Goal: Communication & Community: Ask a question

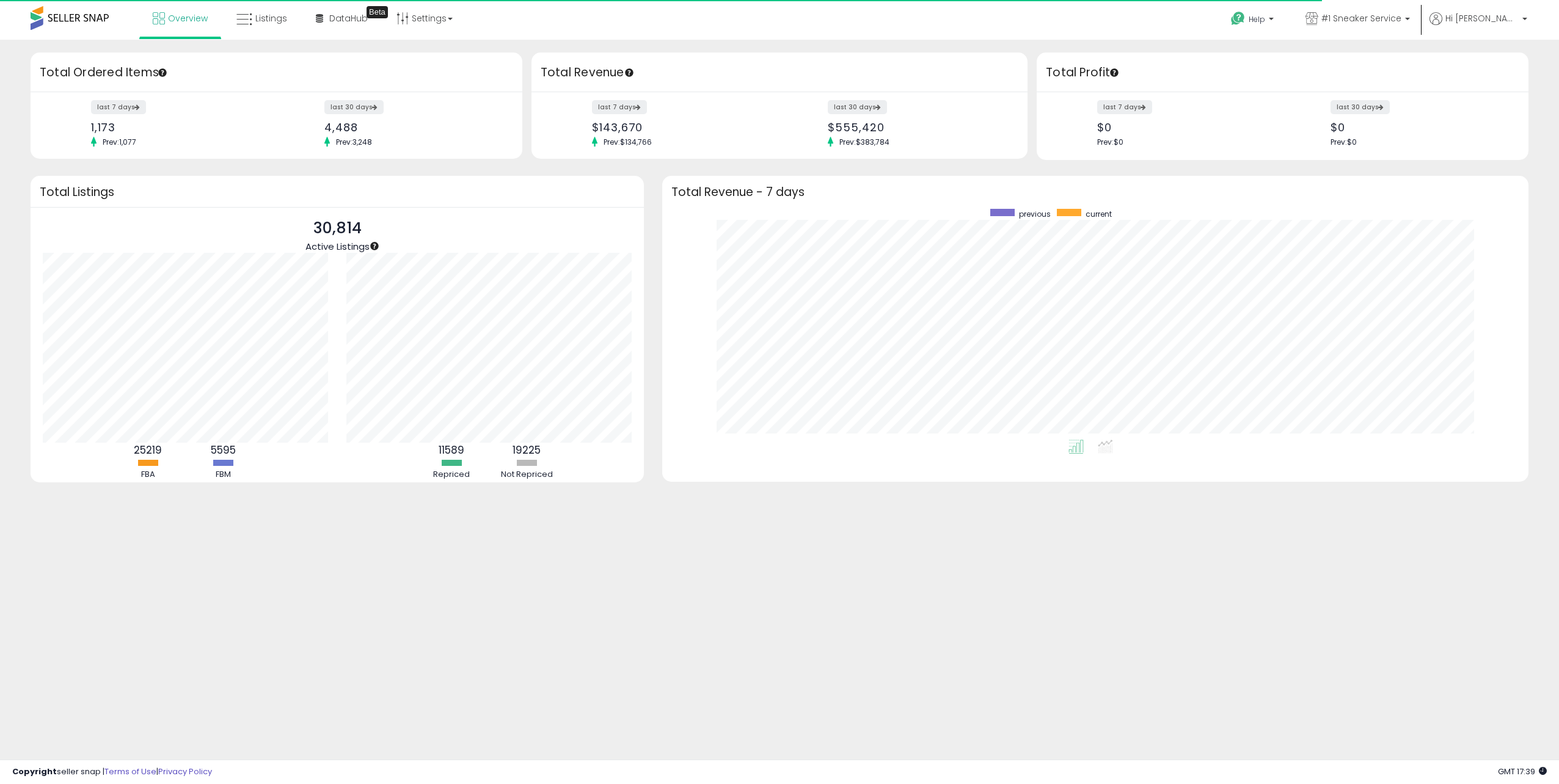
scroll to position [231, 842]
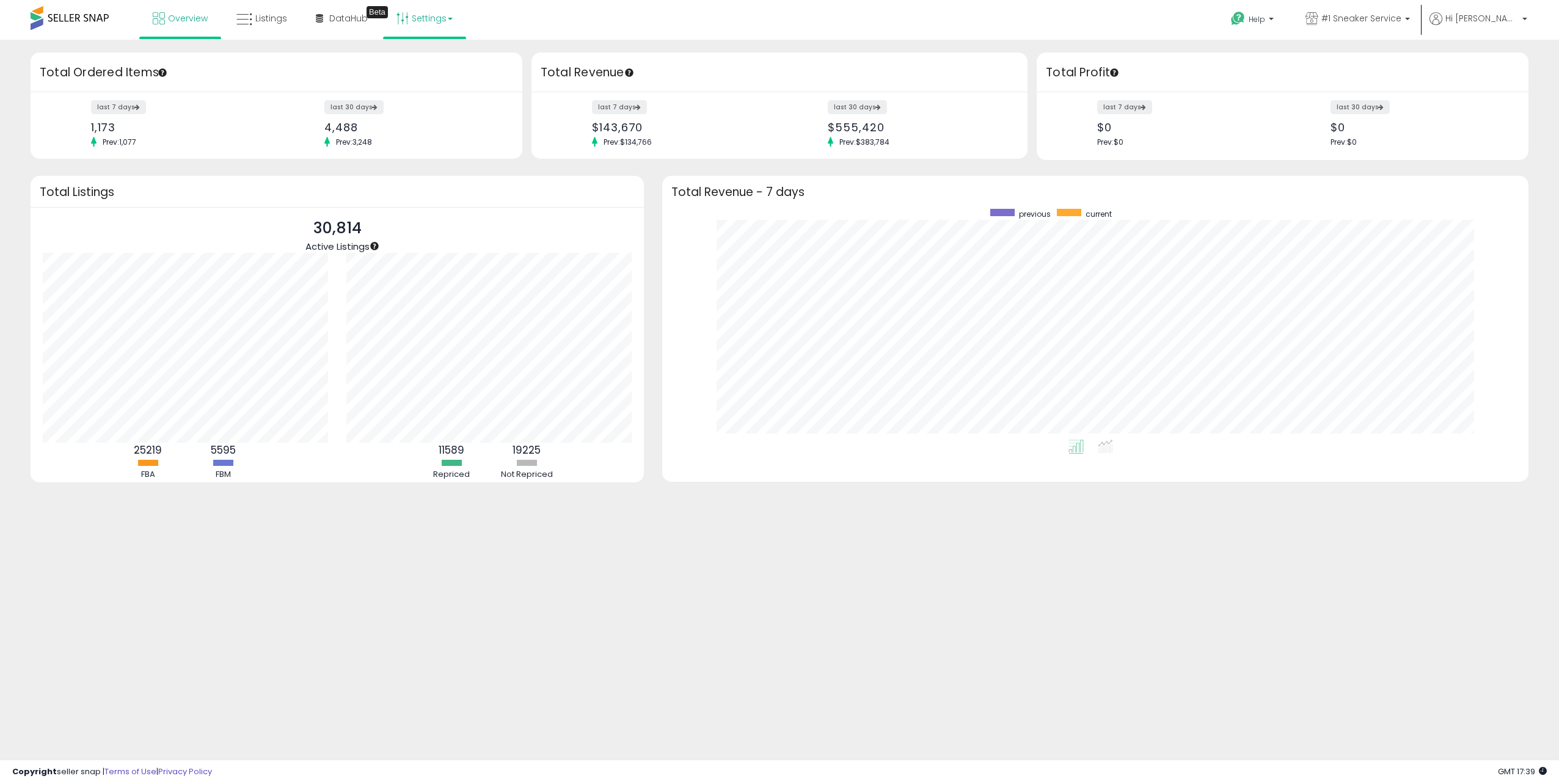
click at [410, 13] on link "Settings" at bounding box center [424, 18] width 74 height 36
click at [419, 56] on link "Store settings" at bounding box center [426, 62] width 55 height 12
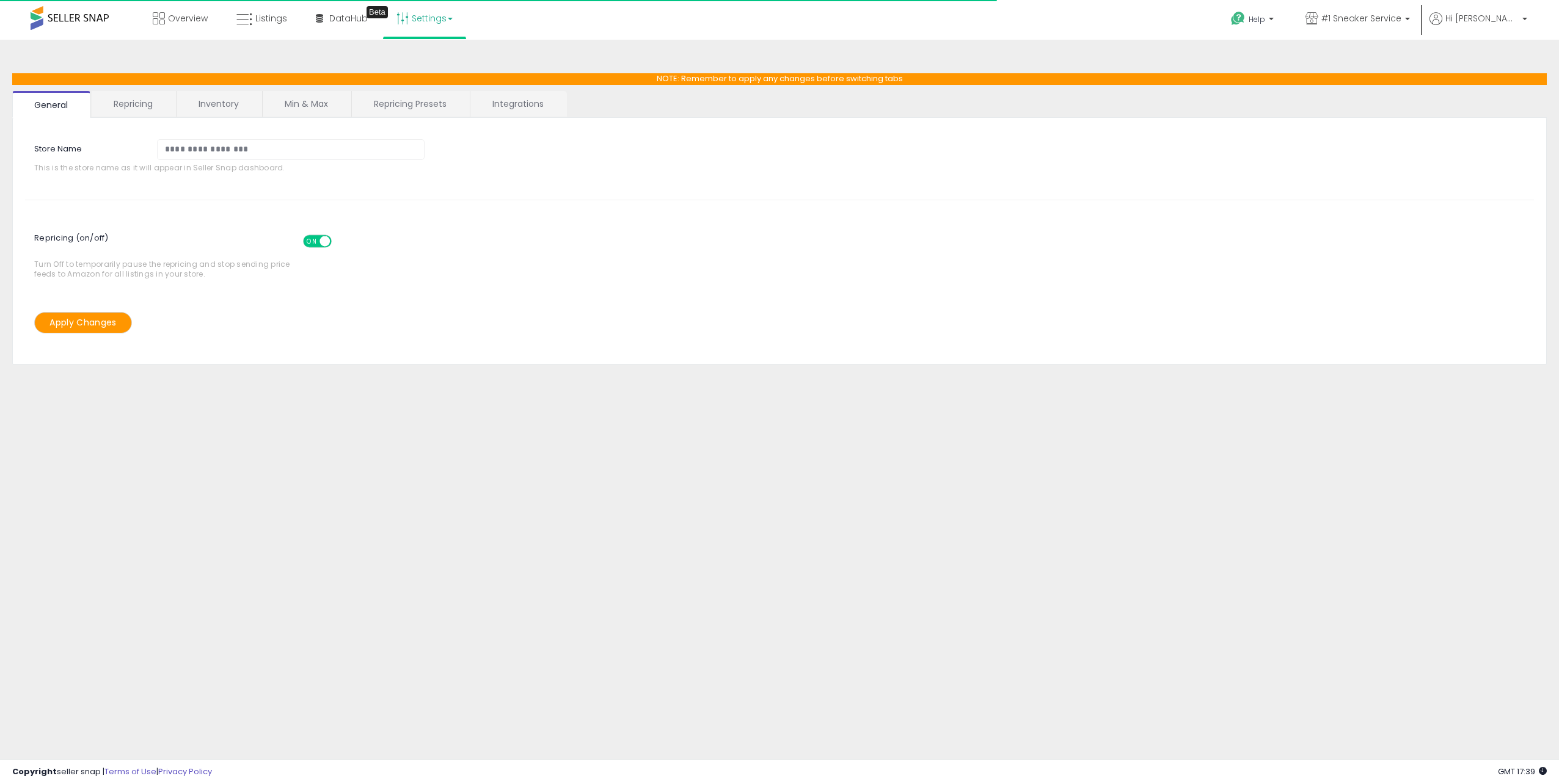
click at [244, 97] on link "Inventory" at bounding box center [219, 104] width 84 height 26
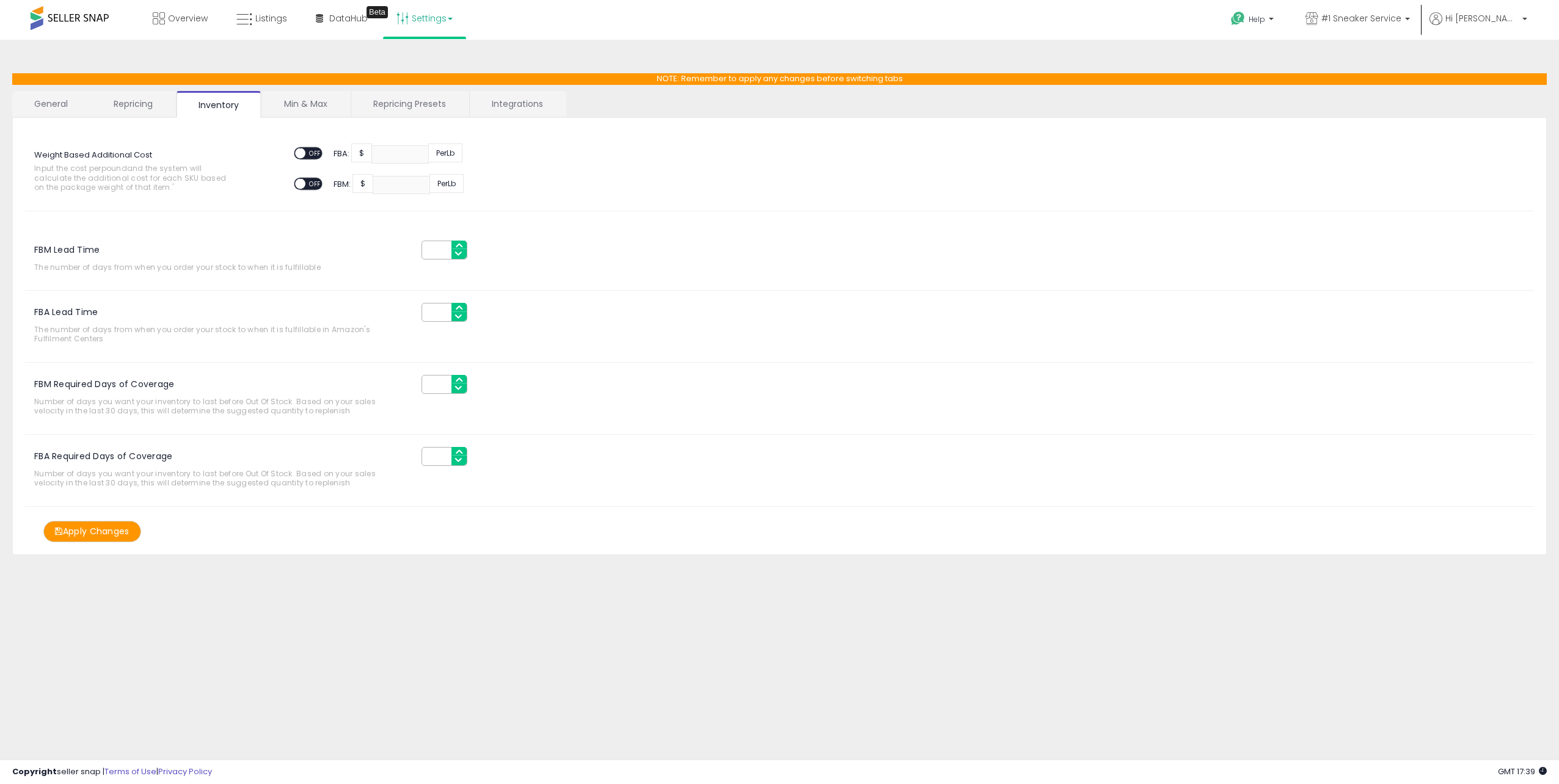
click at [142, 105] on link "Repricing" at bounding box center [133, 104] width 83 height 26
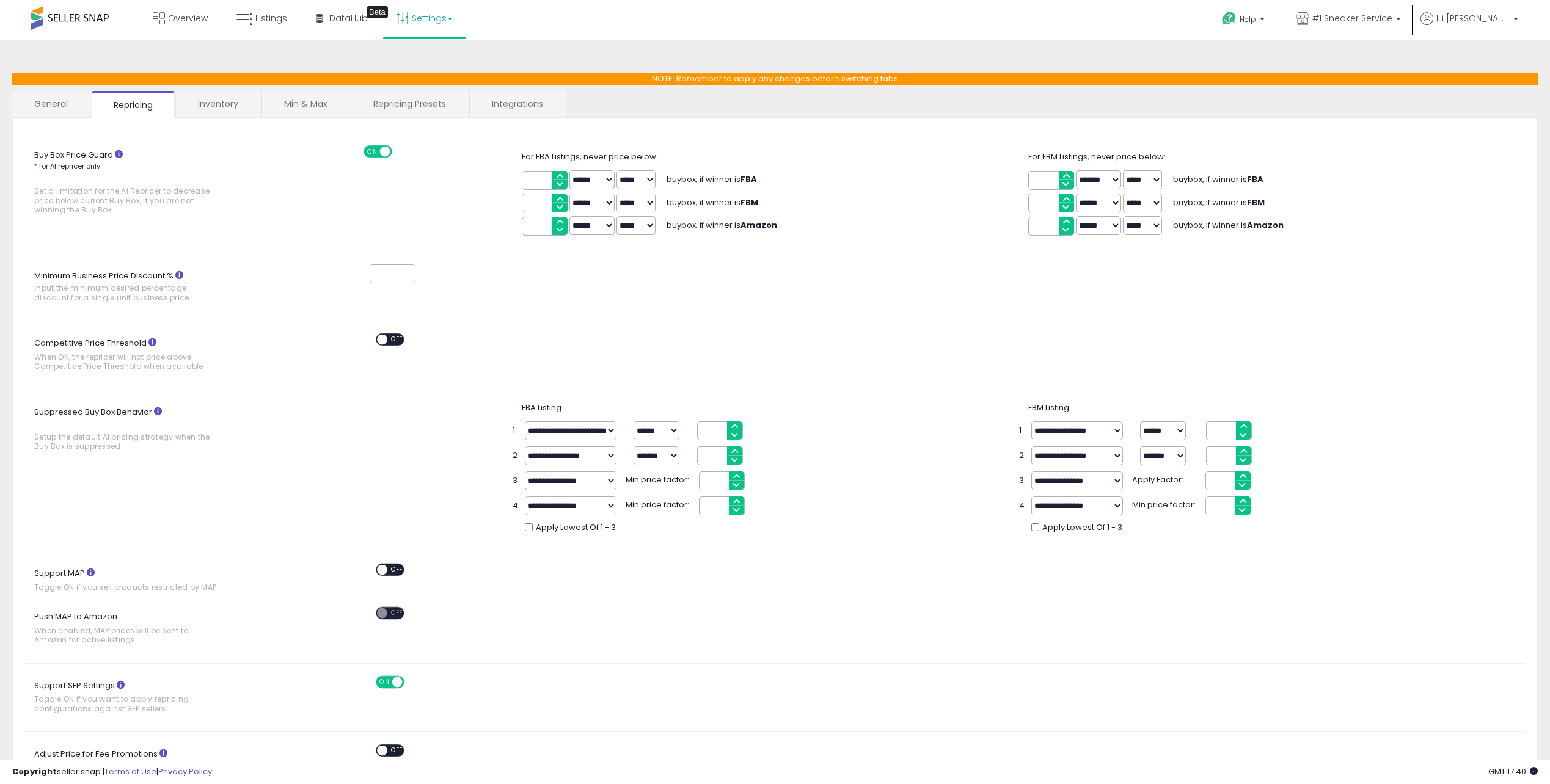
click at [80, 109] on link "General" at bounding box center [50, 104] width 78 height 26
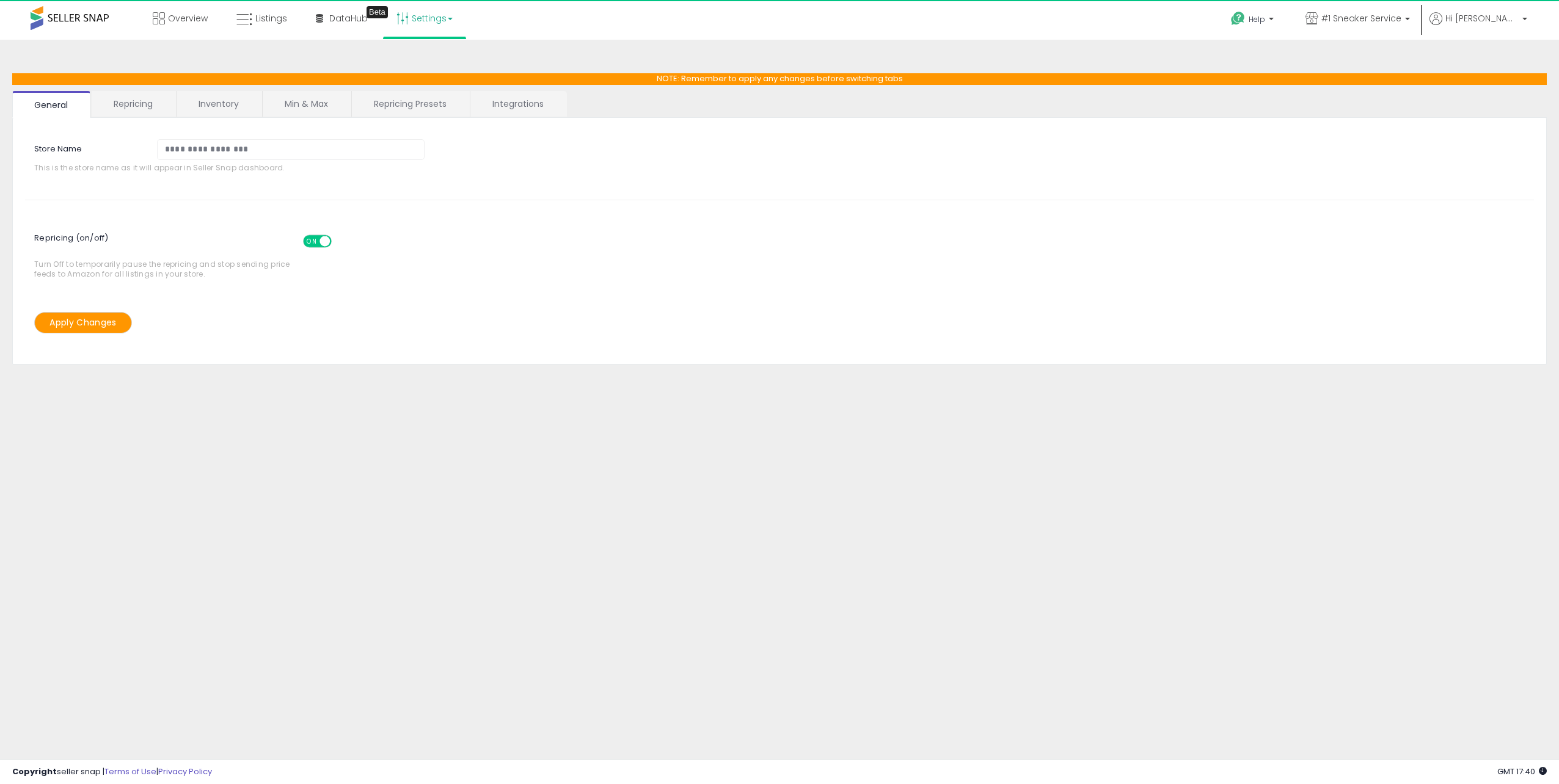
click at [172, 111] on link "Repricing" at bounding box center [133, 104] width 83 height 26
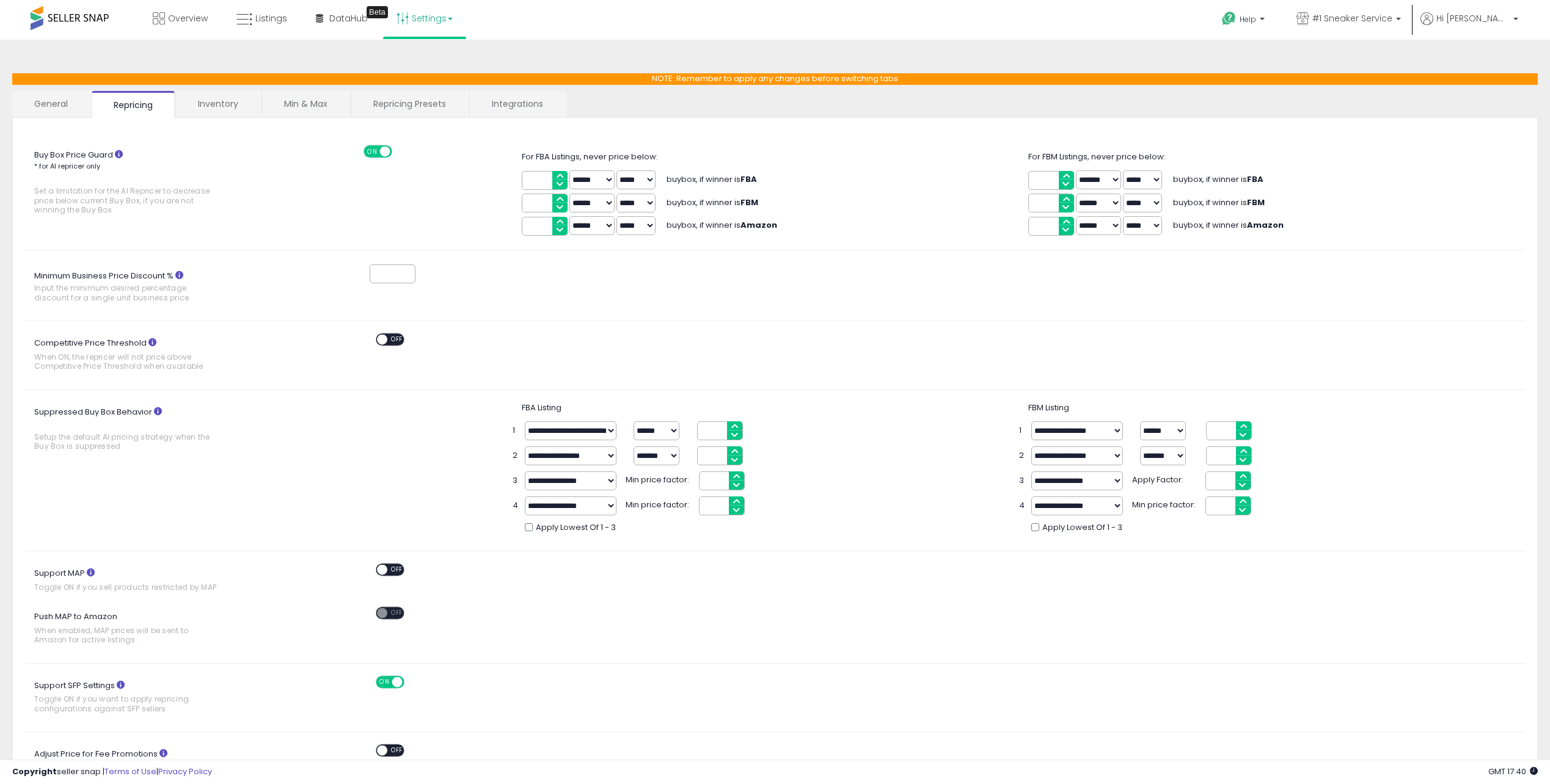
click at [248, 97] on link "Inventory" at bounding box center [218, 104] width 84 height 26
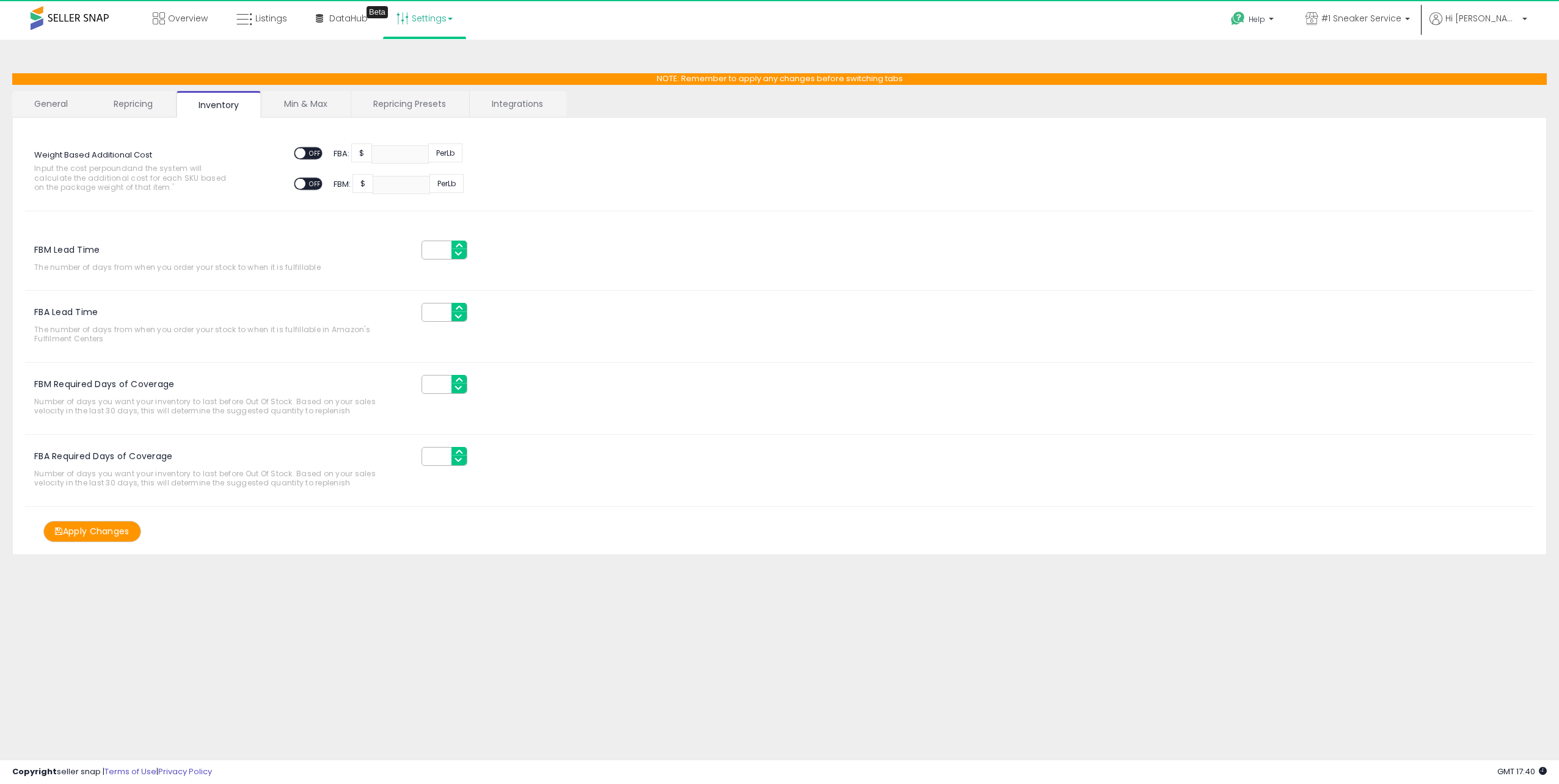
click at [284, 108] on link "Min & Max" at bounding box center [306, 104] width 88 height 26
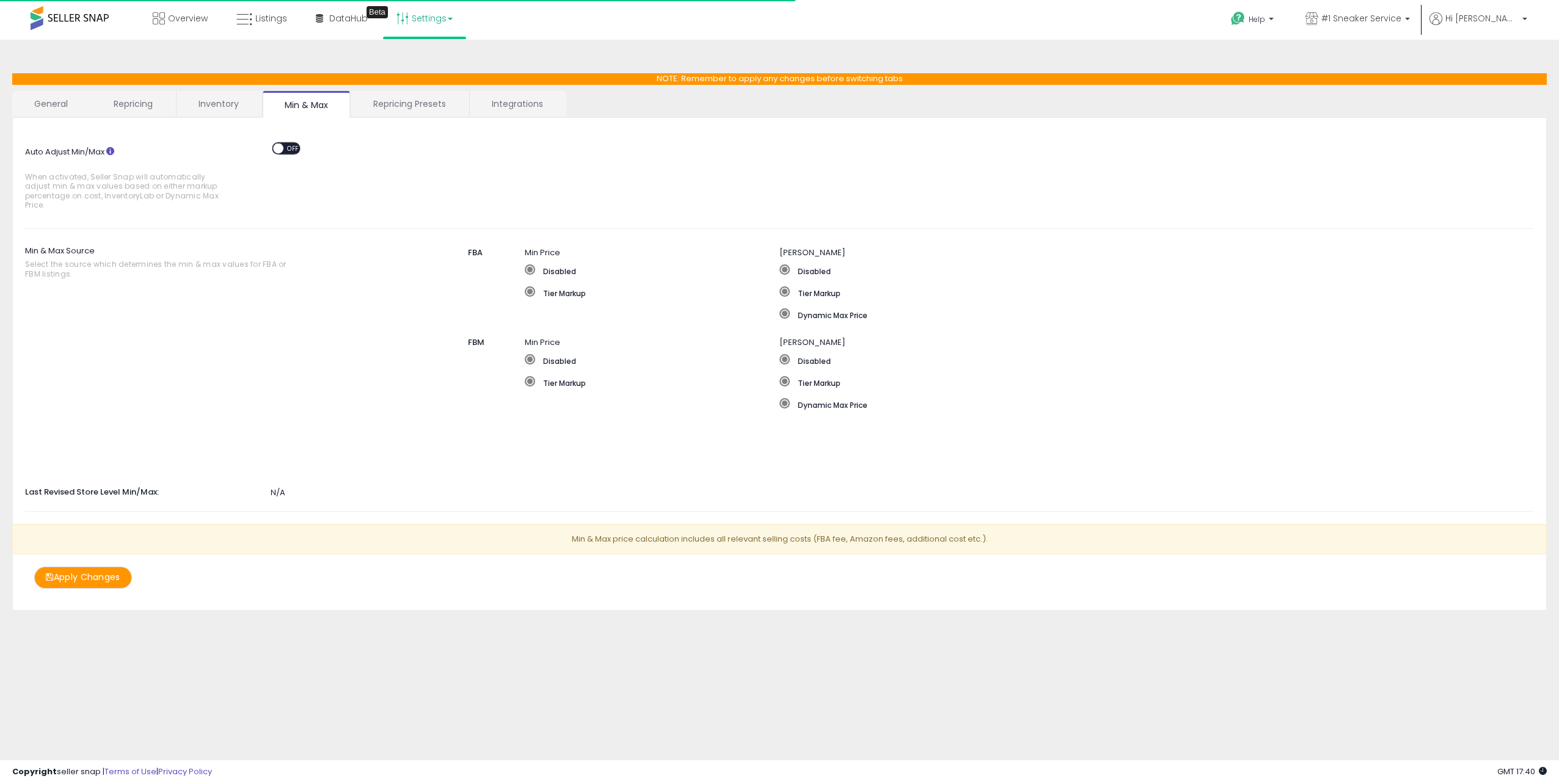
click at [384, 97] on link "Repricing Presets" at bounding box center [410, 104] width 116 height 26
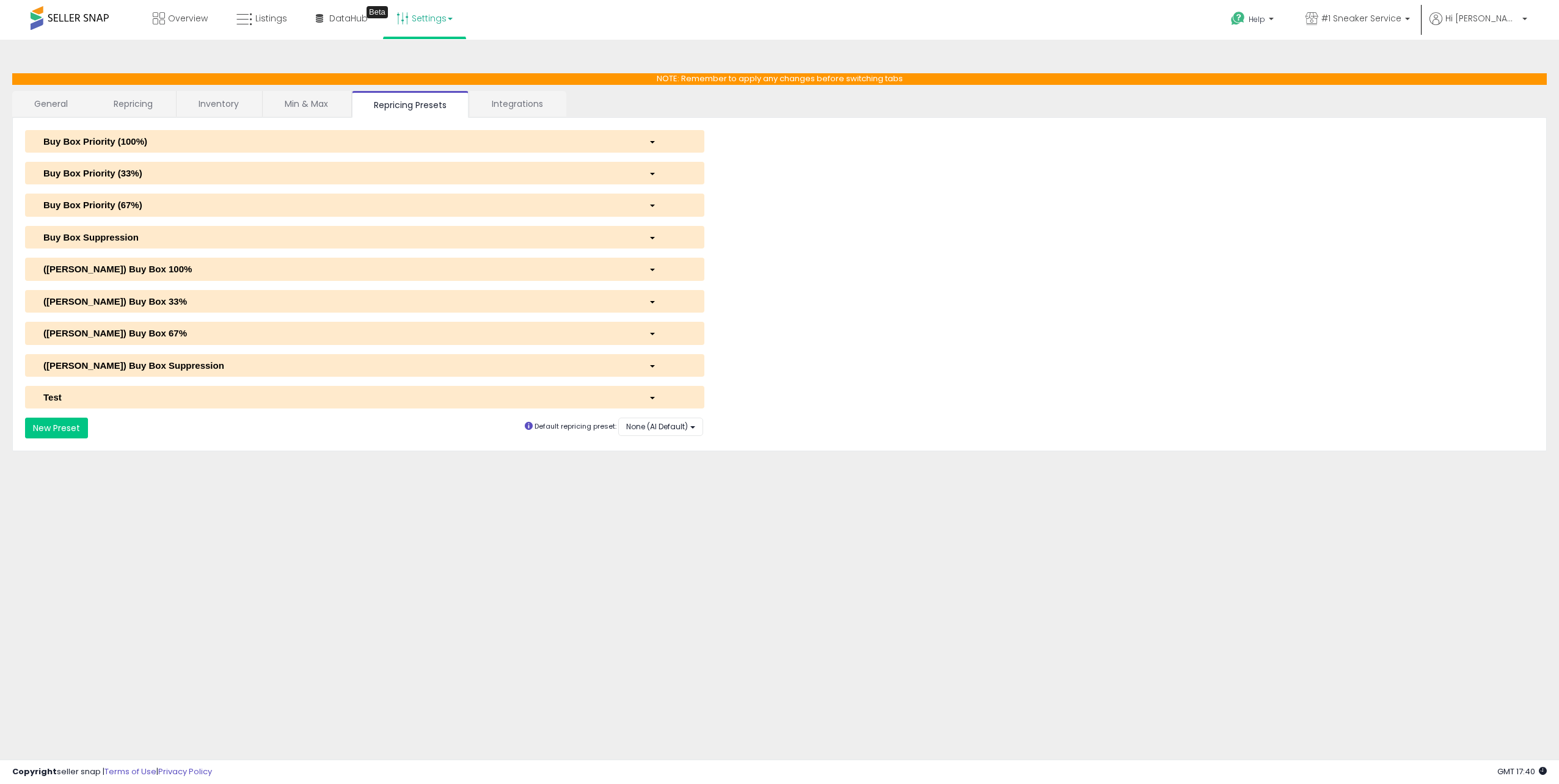
click at [217, 109] on link "Inventory" at bounding box center [219, 104] width 84 height 26
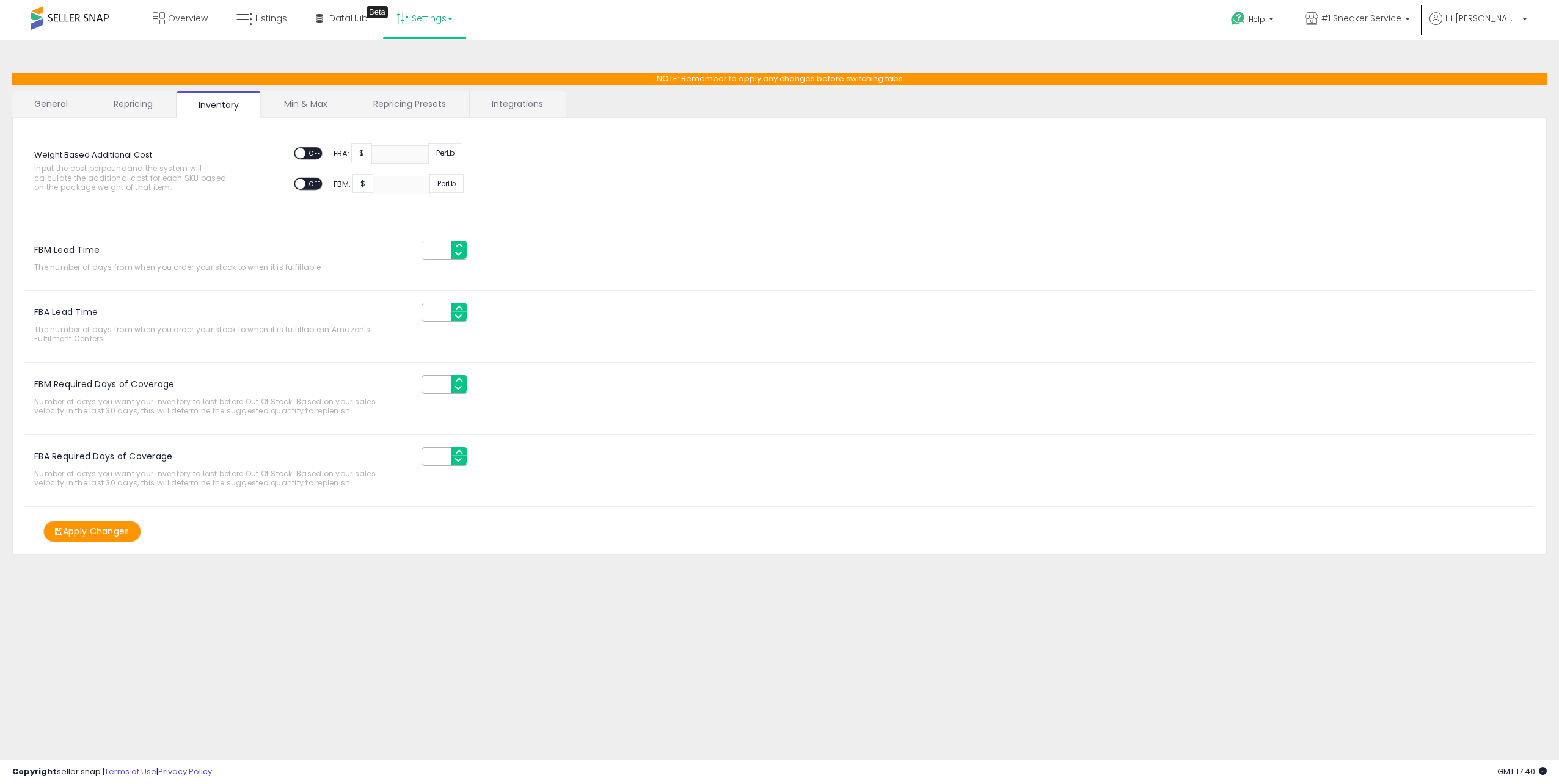
click at [323, 104] on link "Min & Max" at bounding box center [306, 104] width 88 height 26
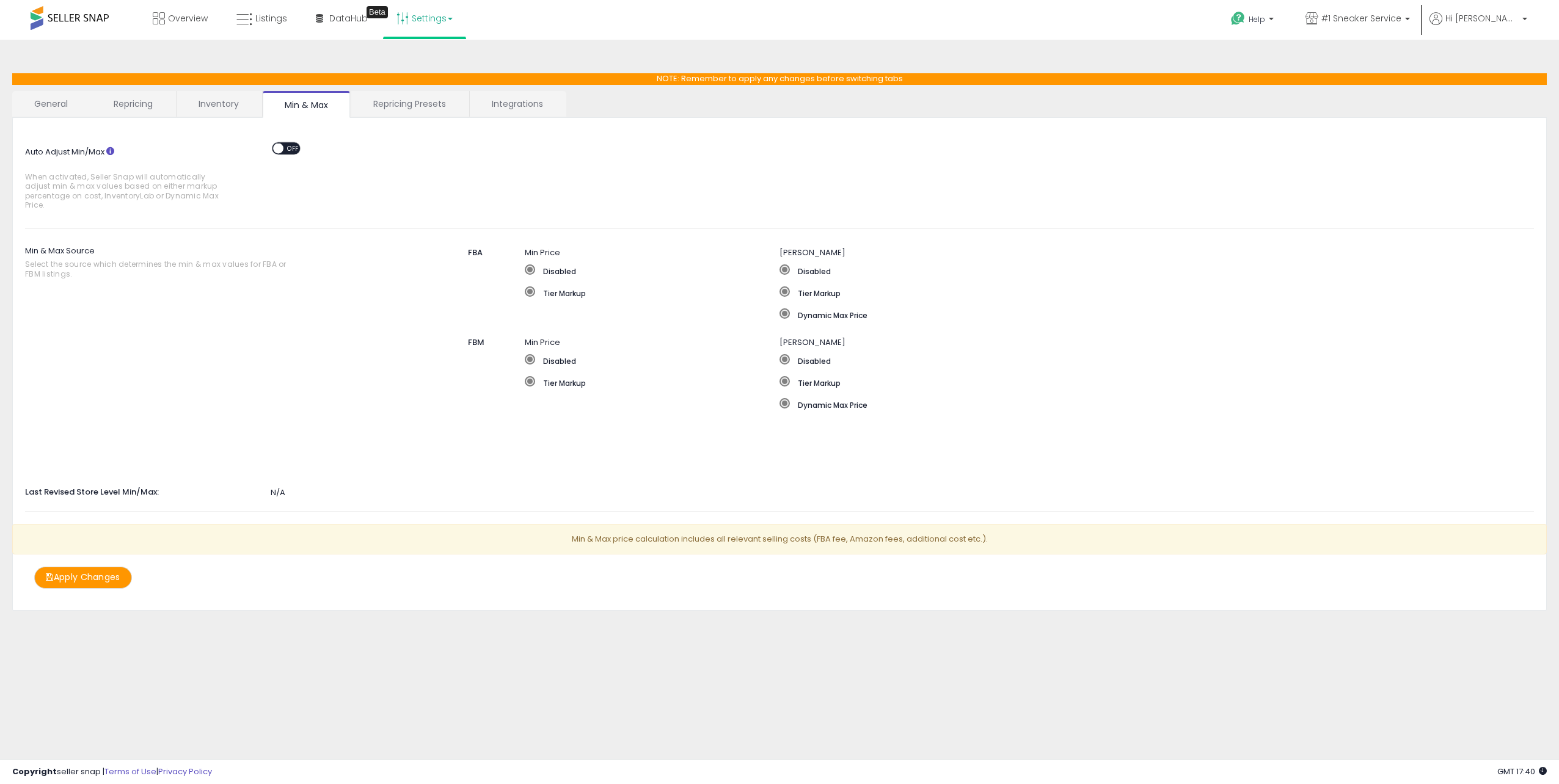
click at [502, 102] on link "Integrations" at bounding box center [518, 104] width 95 height 26
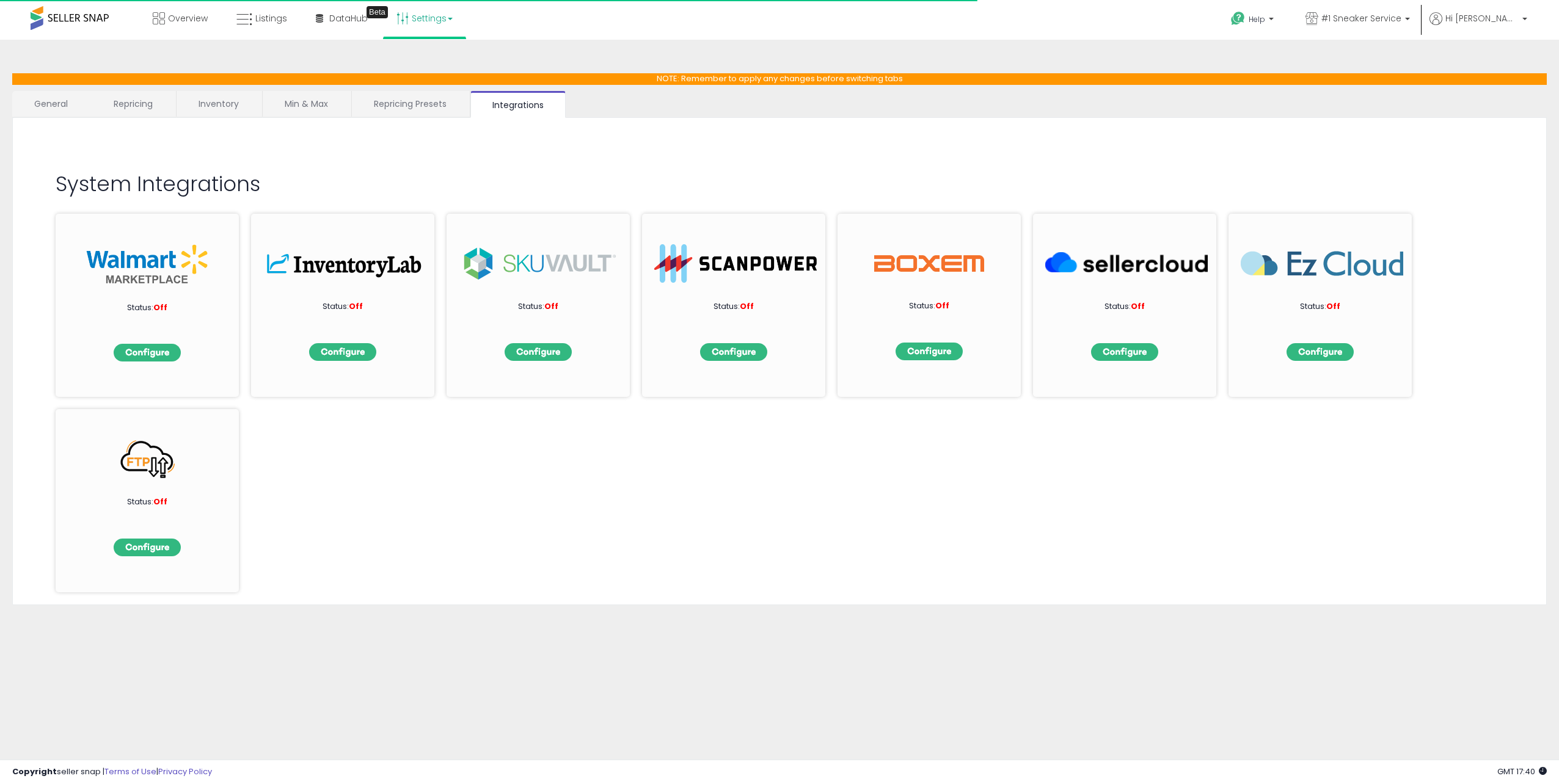
click at [331, 107] on link "Min & Max" at bounding box center [306, 104] width 88 height 26
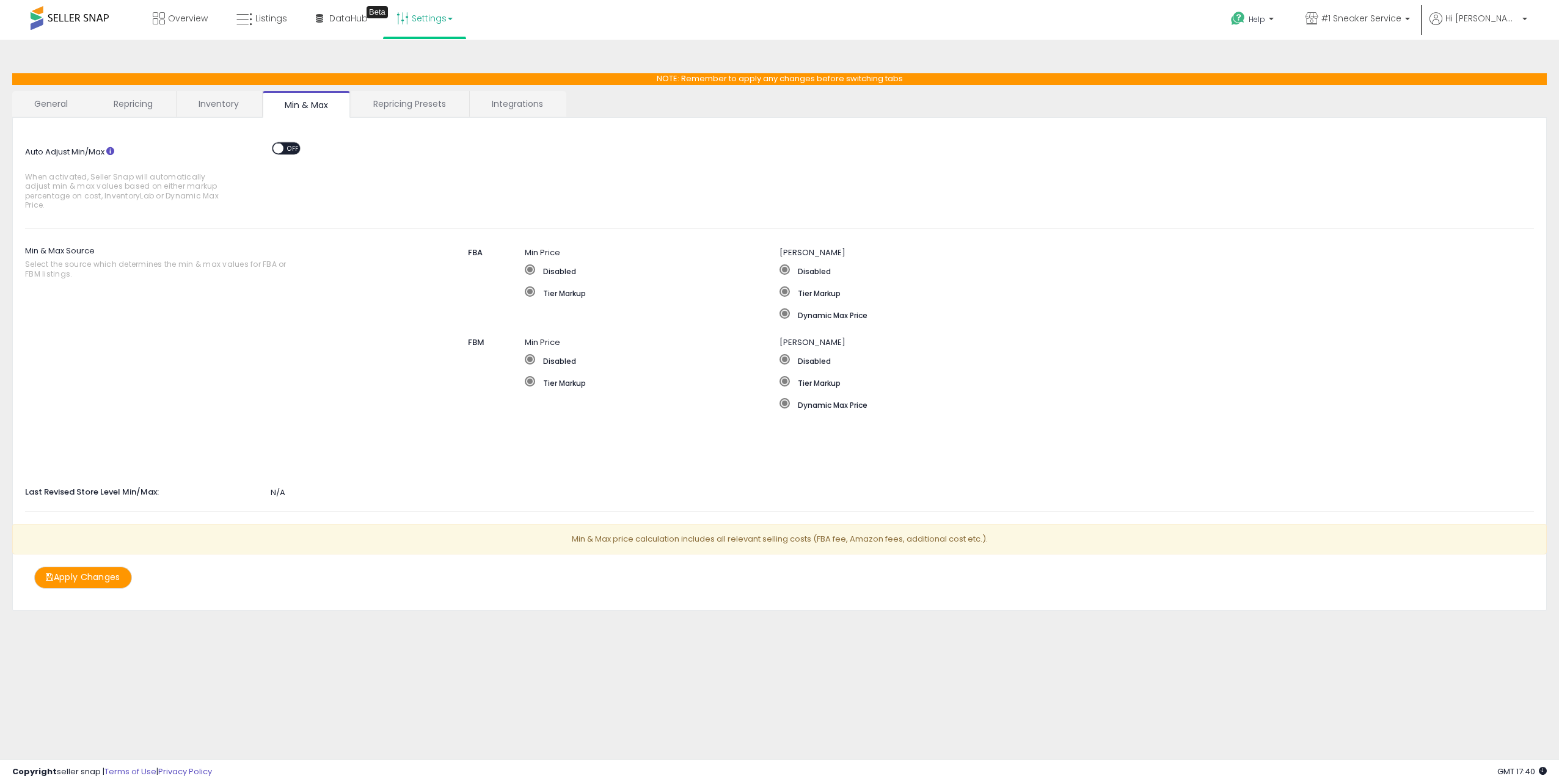
click at [231, 113] on link "Inventory" at bounding box center [219, 104] width 84 height 26
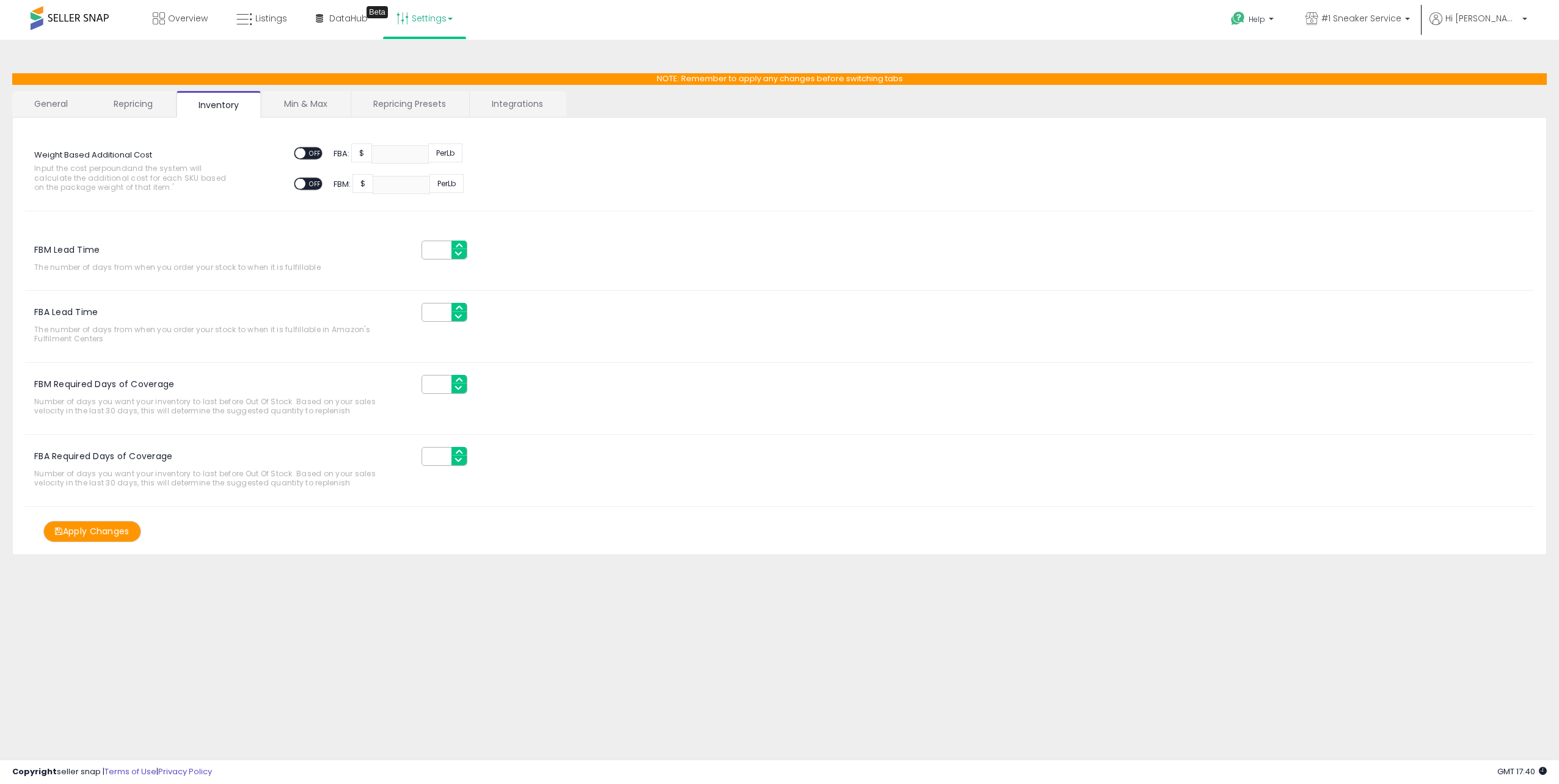
click at [120, 107] on link "Repricing" at bounding box center [133, 104] width 83 height 26
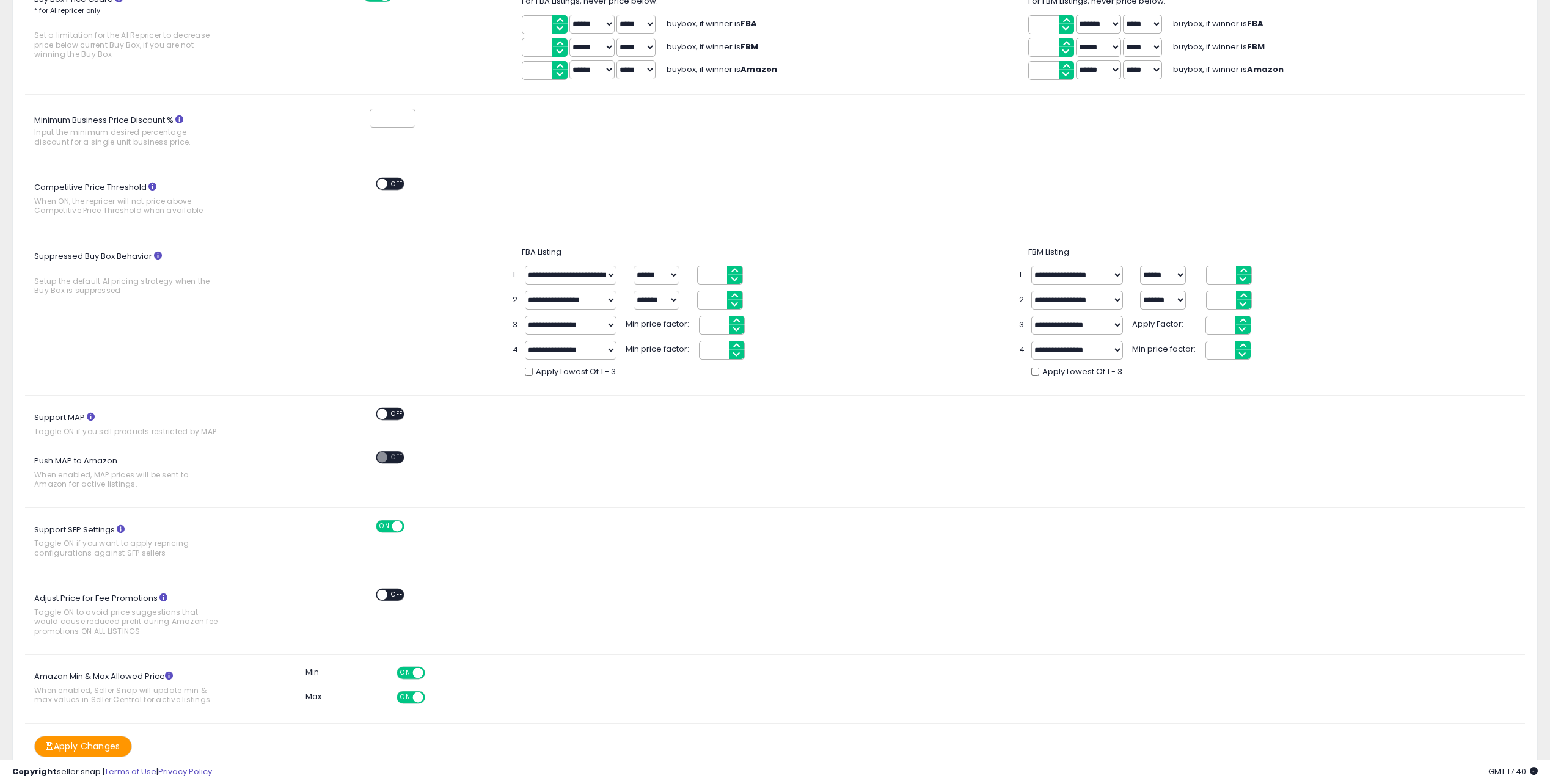
scroll to position [183, 0]
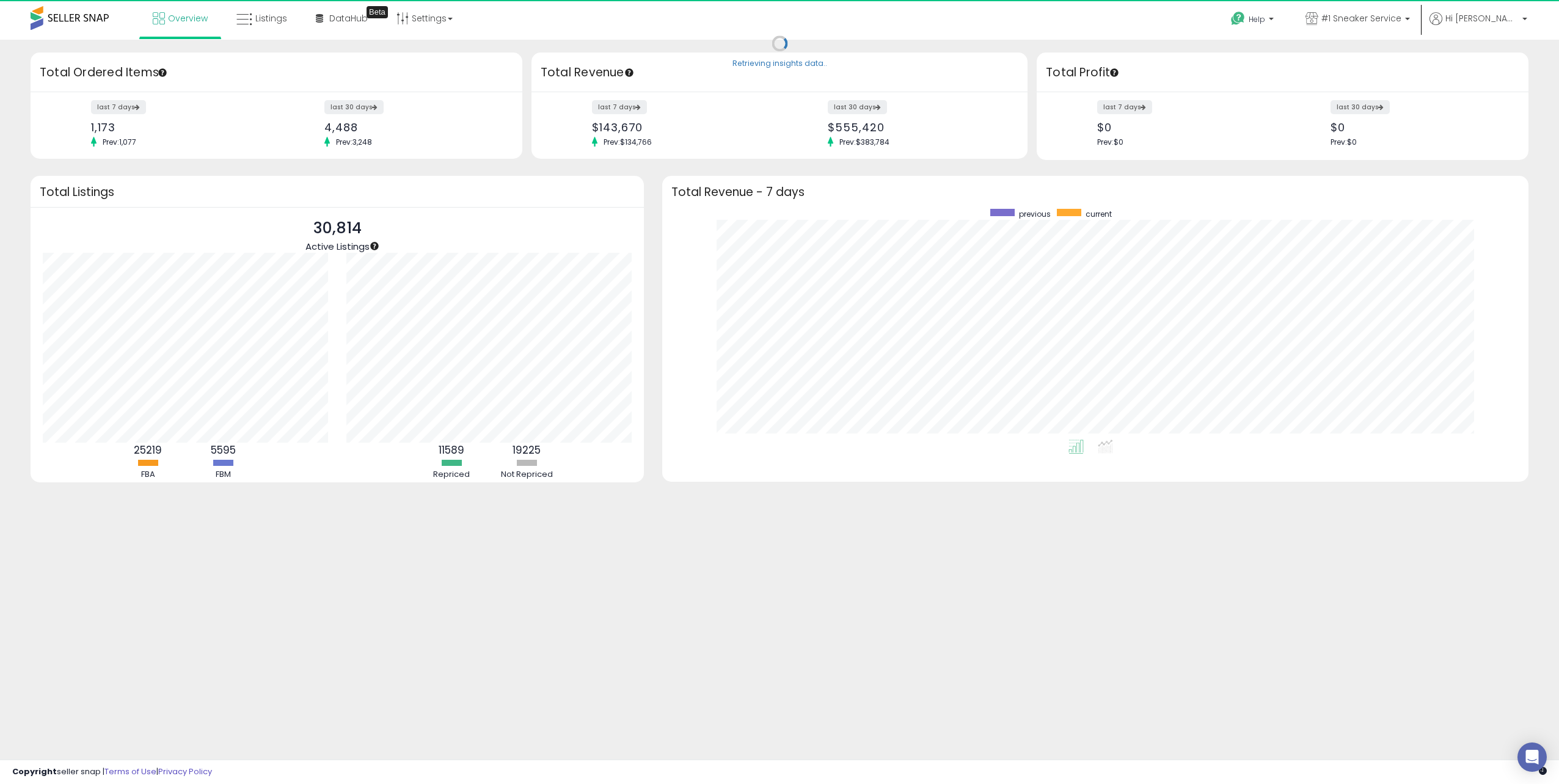
scroll to position [231, 842]
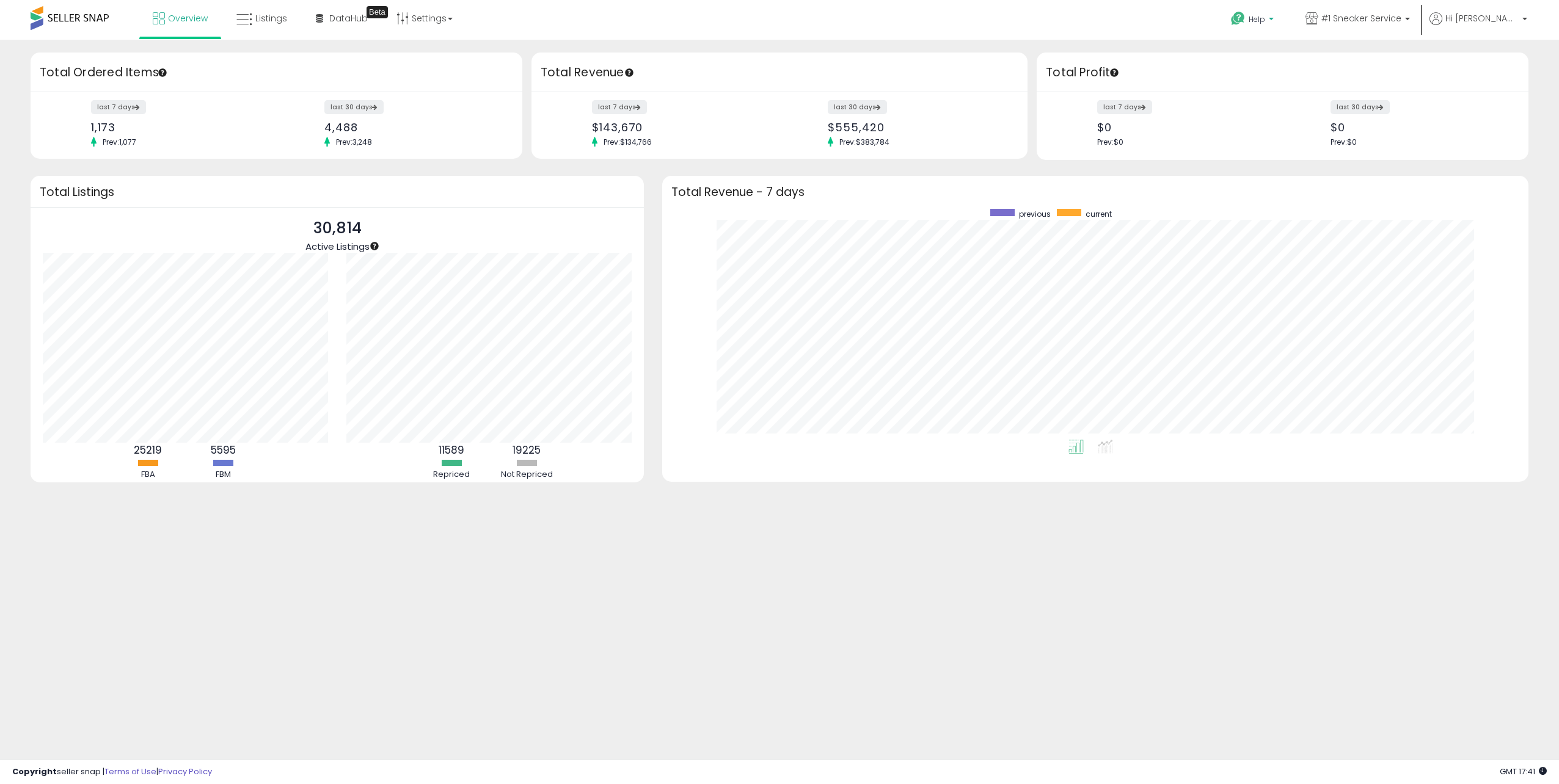
click at [1285, 19] on link "Help" at bounding box center [1253, 21] width 65 height 38
click at [1300, 55] on li "Contact Support" at bounding box center [1269, 66] width 90 height 31
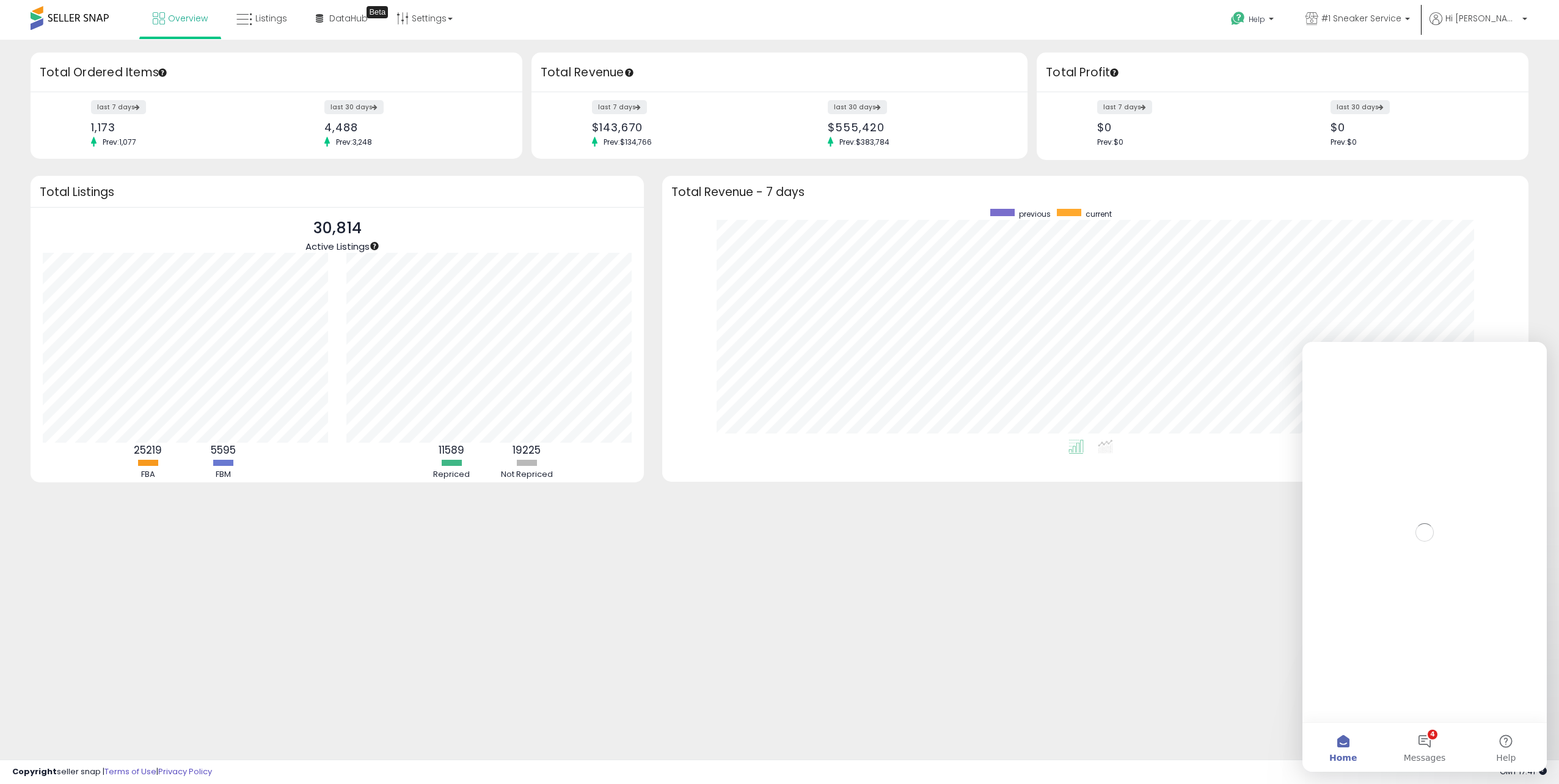
scroll to position [0, 0]
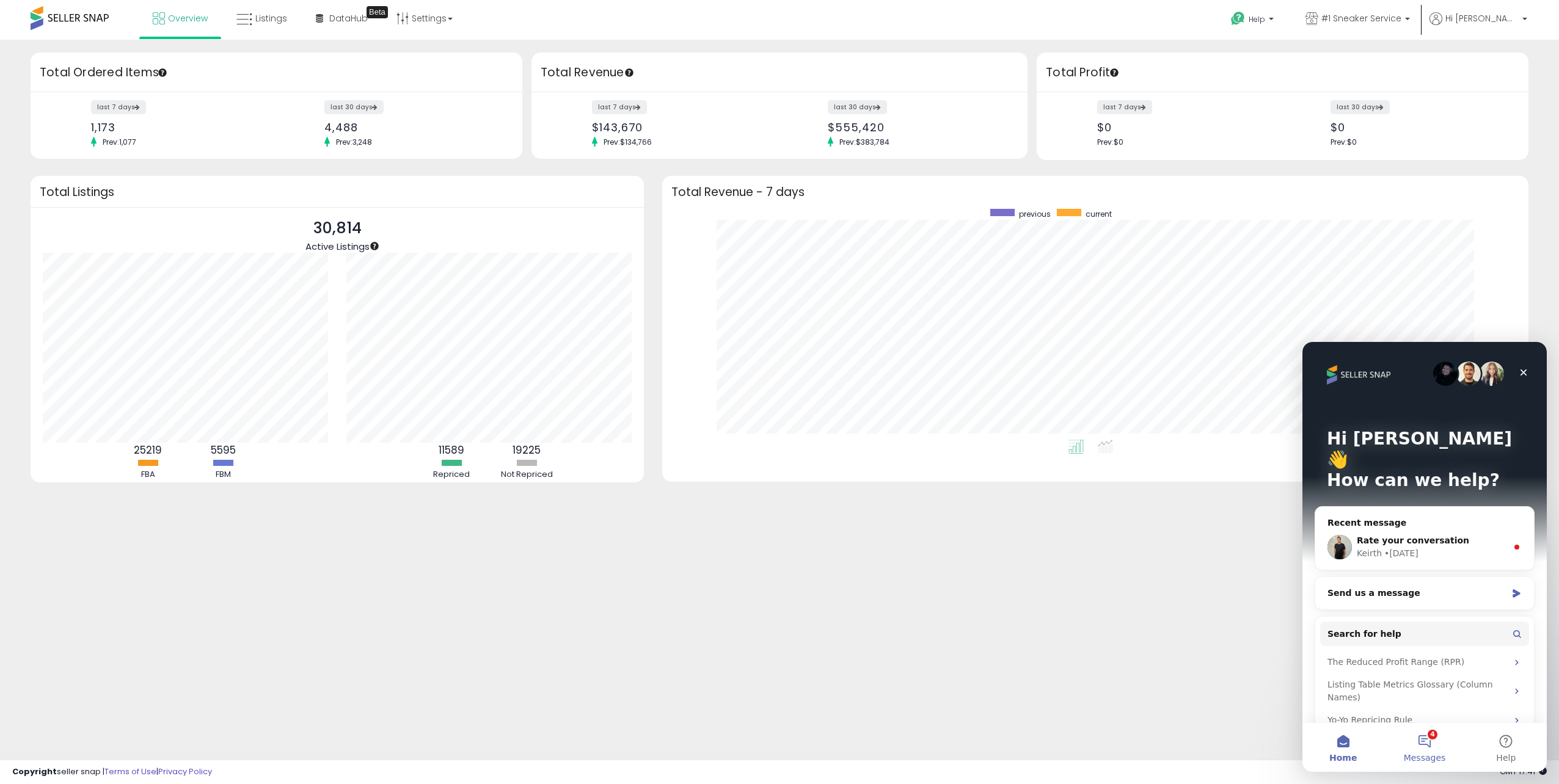
click at [1424, 745] on button "4 Messages" at bounding box center [1424, 748] width 81 height 49
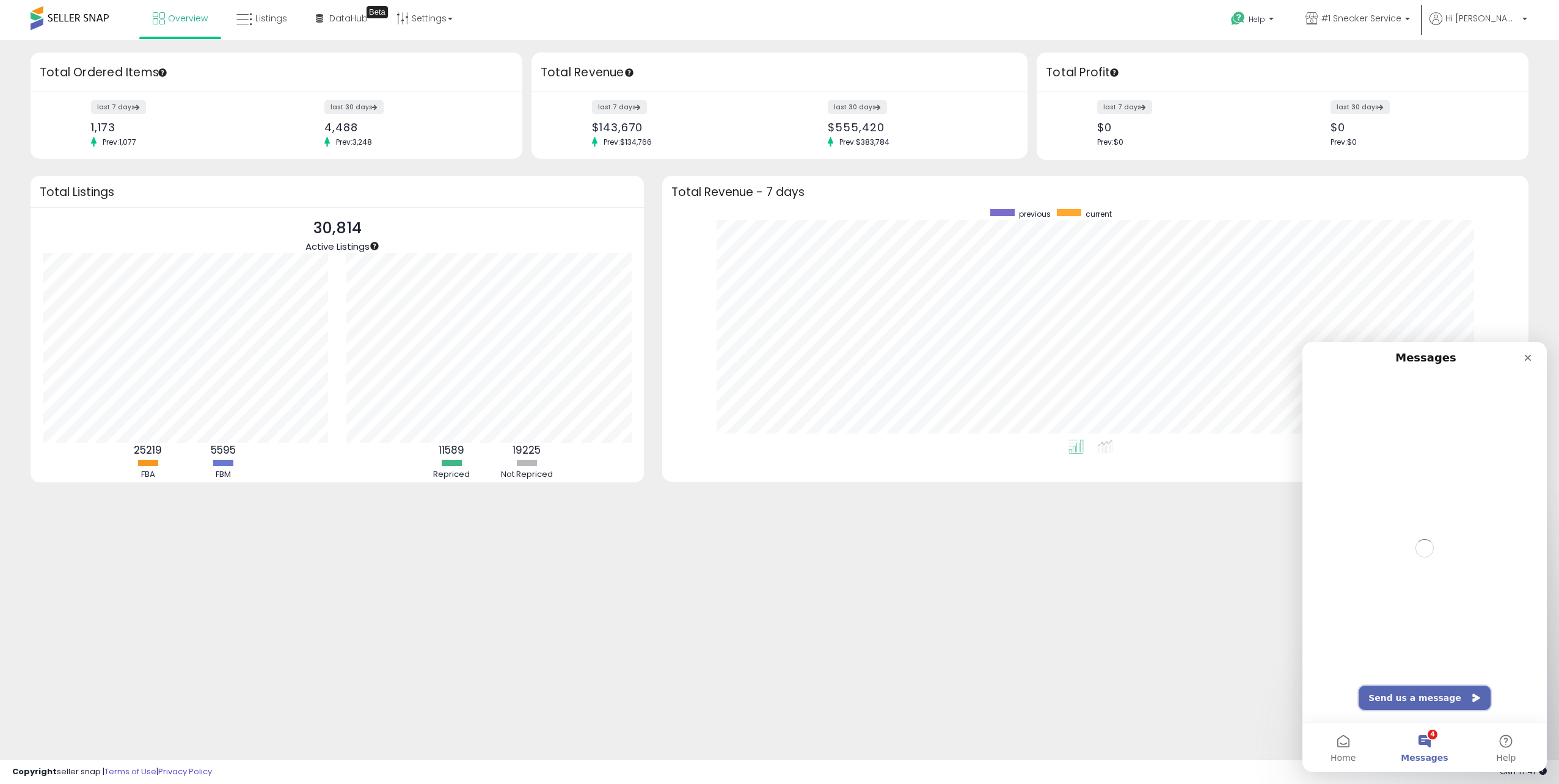
click at [1438, 690] on button "Send us a message" at bounding box center [1424, 698] width 132 height 25
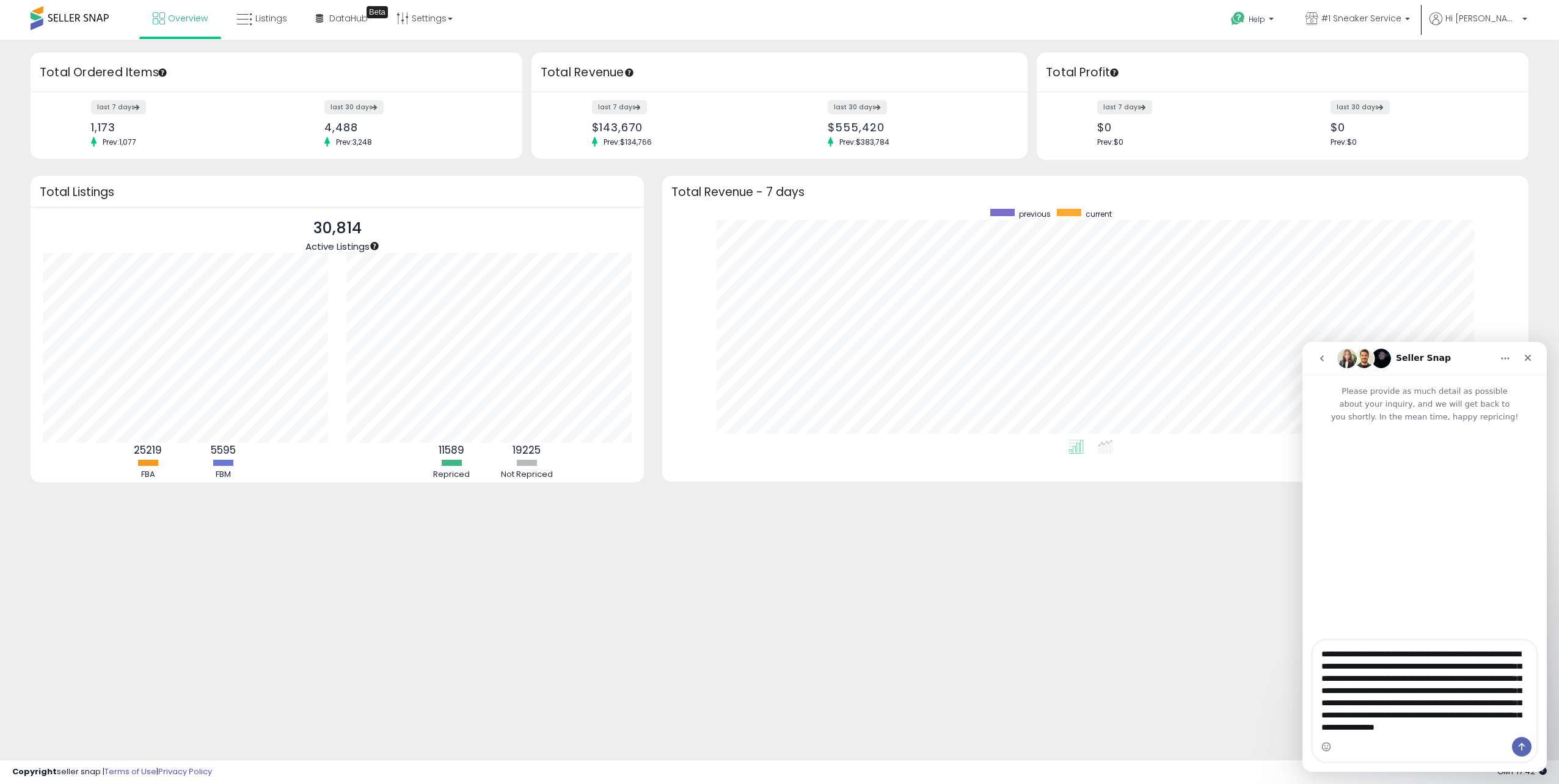
scroll to position [20, 0]
type textarea "**********"
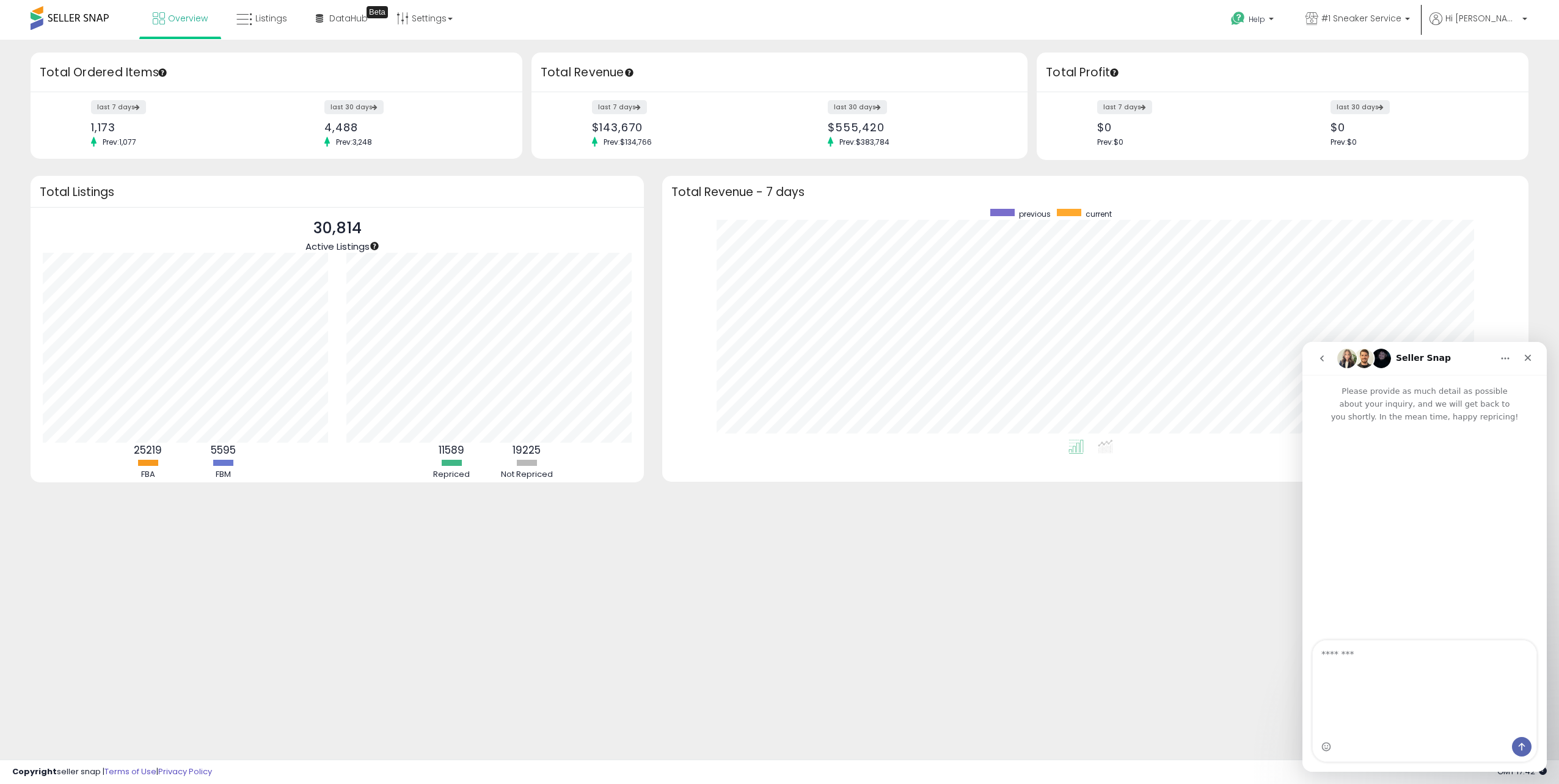
scroll to position [0, 0]
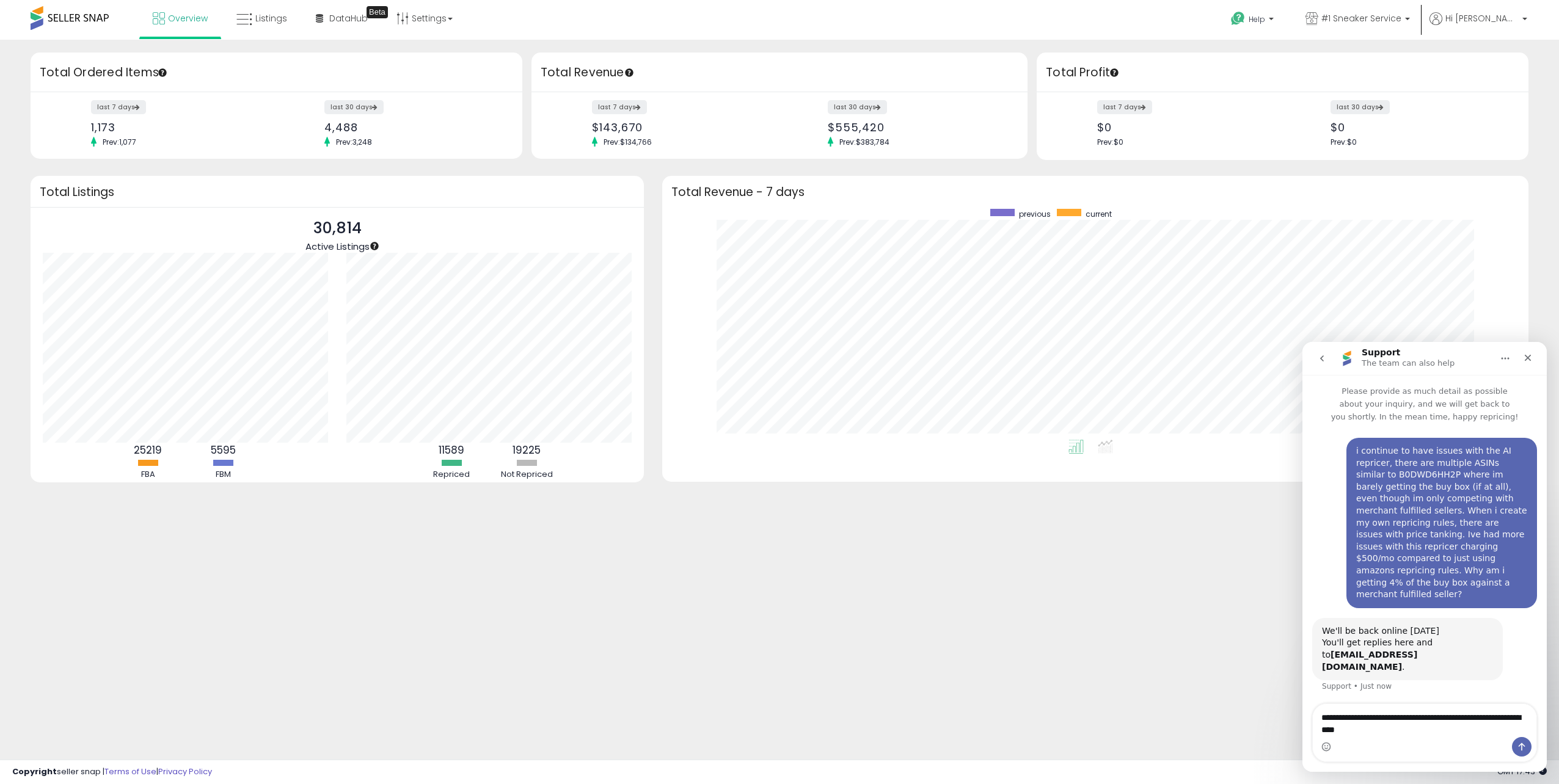
type textarea "**********"
